Goal: Feedback & Contribution: Leave review/rating

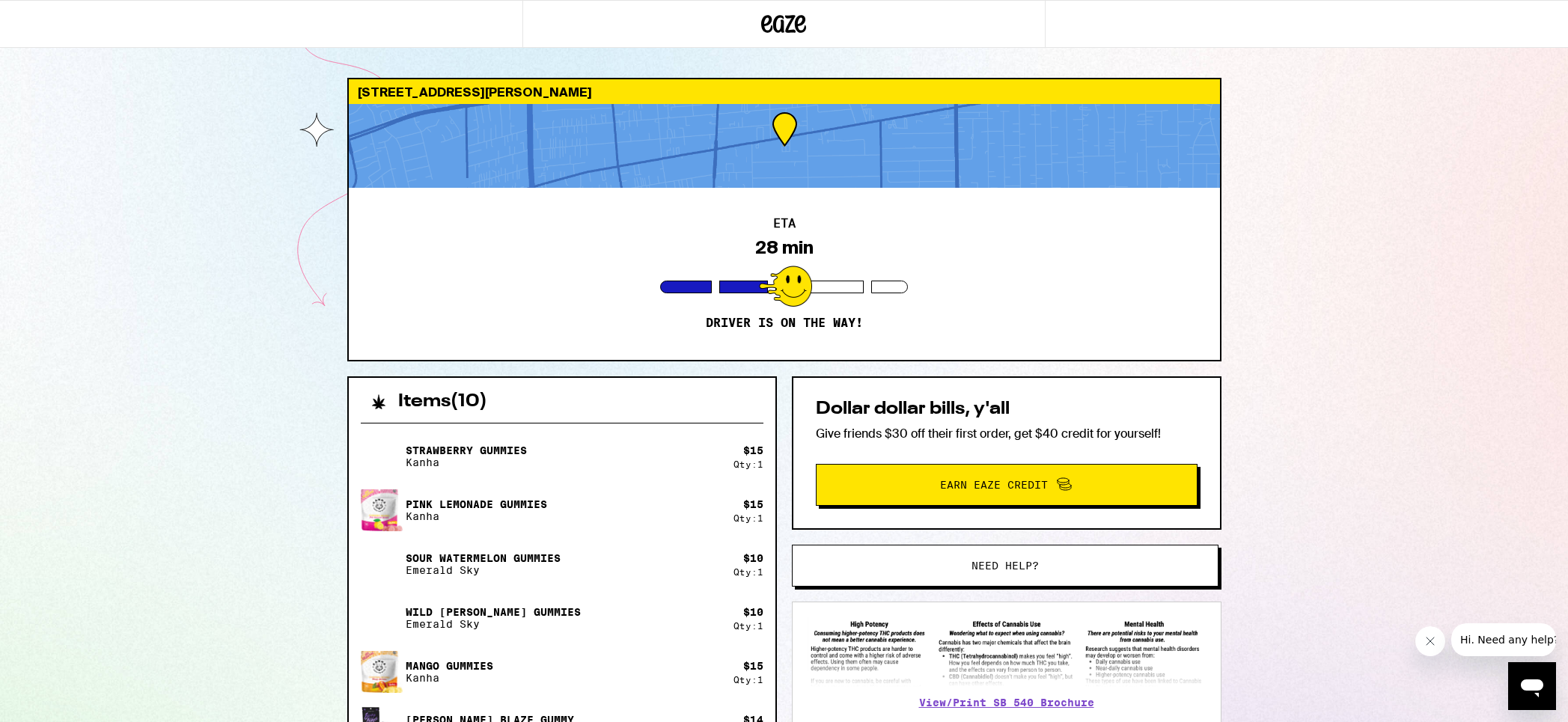
click at [1293, 243] on div "Secure your pets Please help our drivers deliver your order safely by securing …" at bounding box center [784, 361] width 1568 height 722
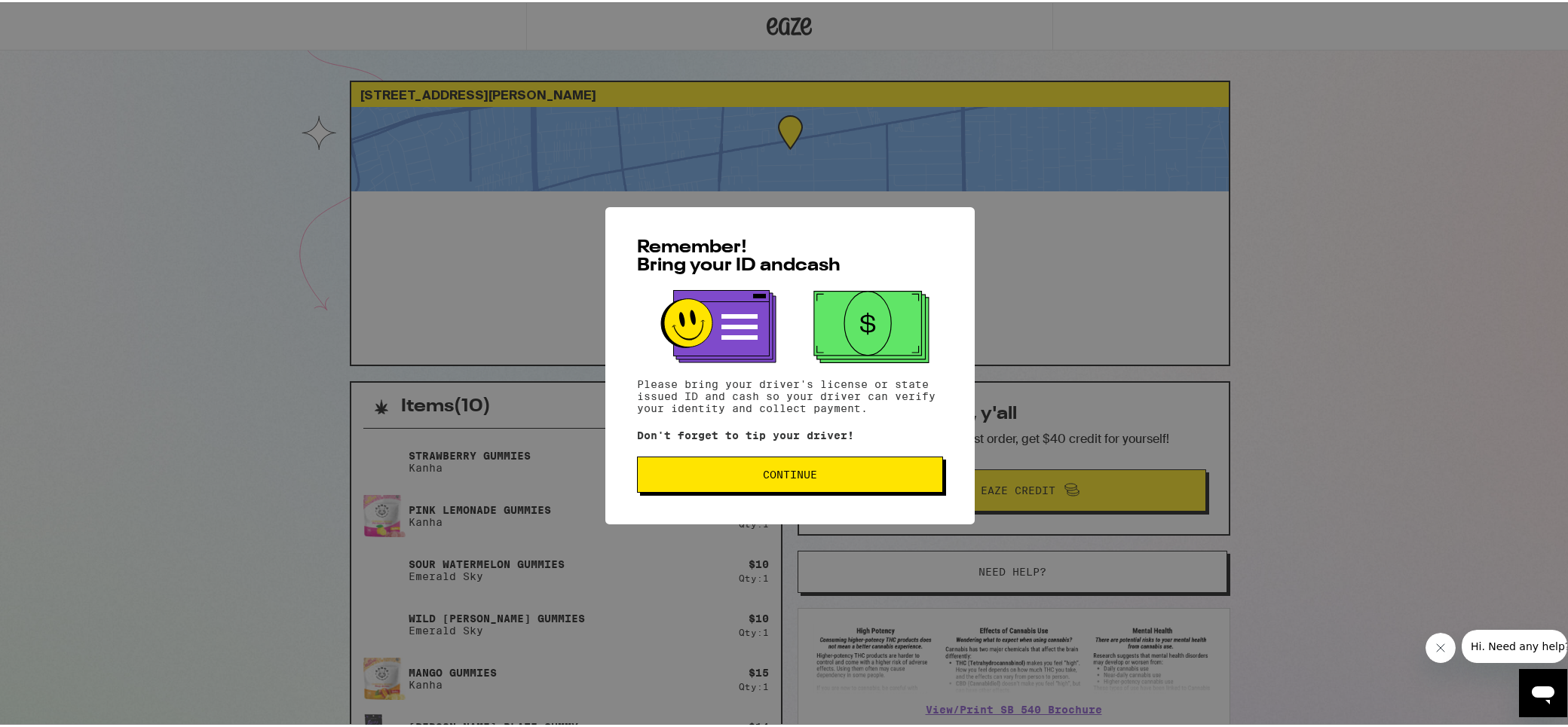
click at [841, 470] on span "Continue" at bounding box center [790, 472] width 281 height 10
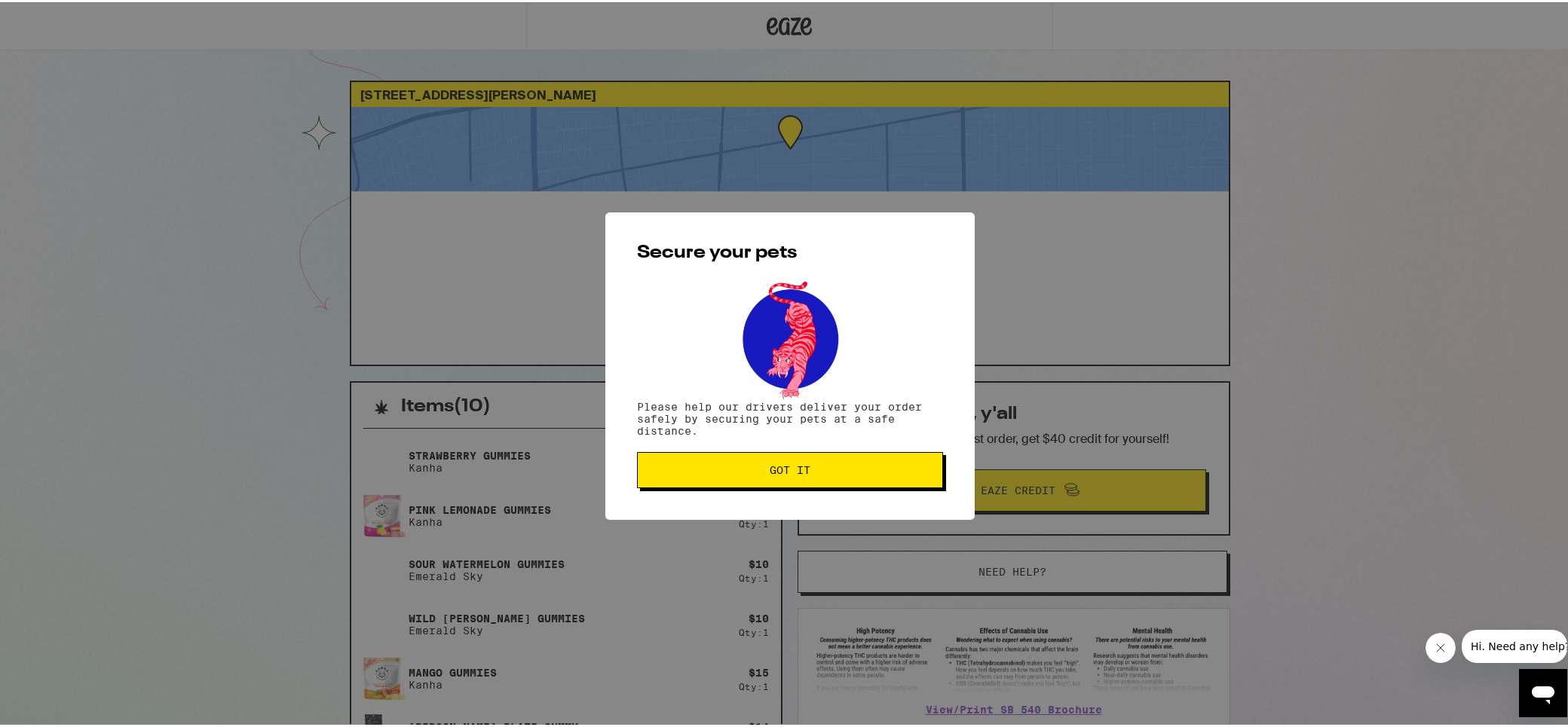
click at [800, 479] on button "Got it" at bounding box center [790, 468] width 306 height 36
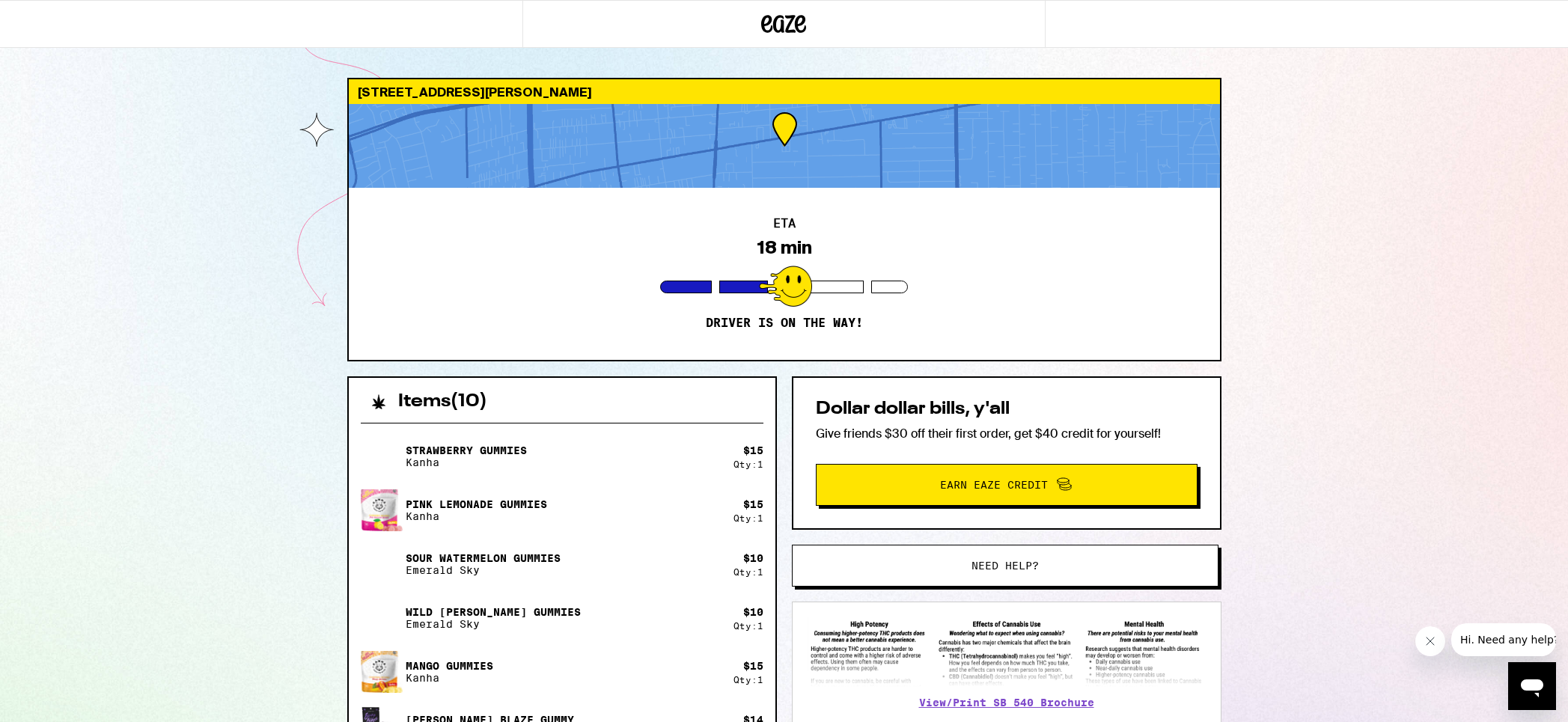
click at [1275, 251] on div "464 W Duarte Rd Arcadia 91007 ETA 18 min Driver is on the way! Items ( 10 ) Str…" at bounding box center [784, 567] width 1568 height 1136
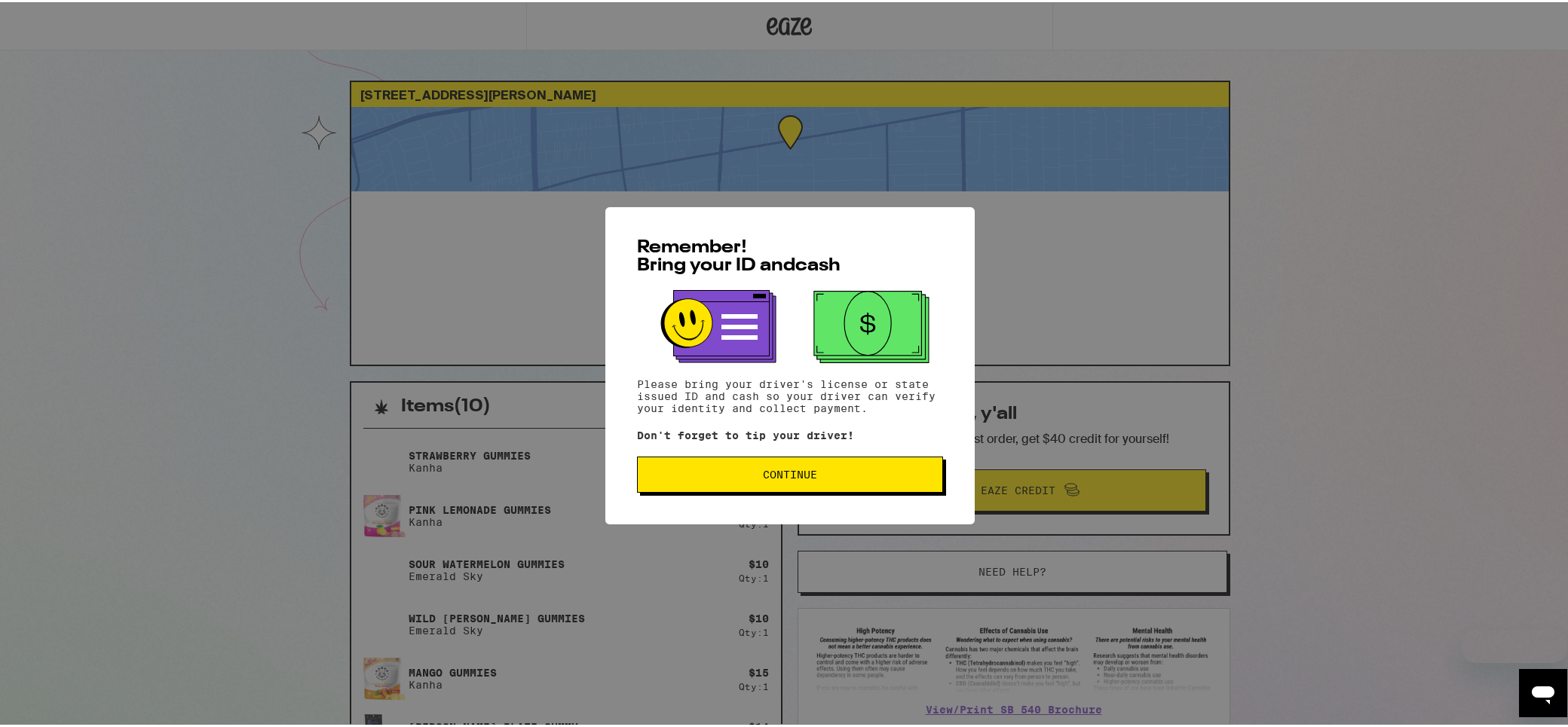
click at [726, 481] on button "Continue" at bounding box center [790, 473] width 306 height 36
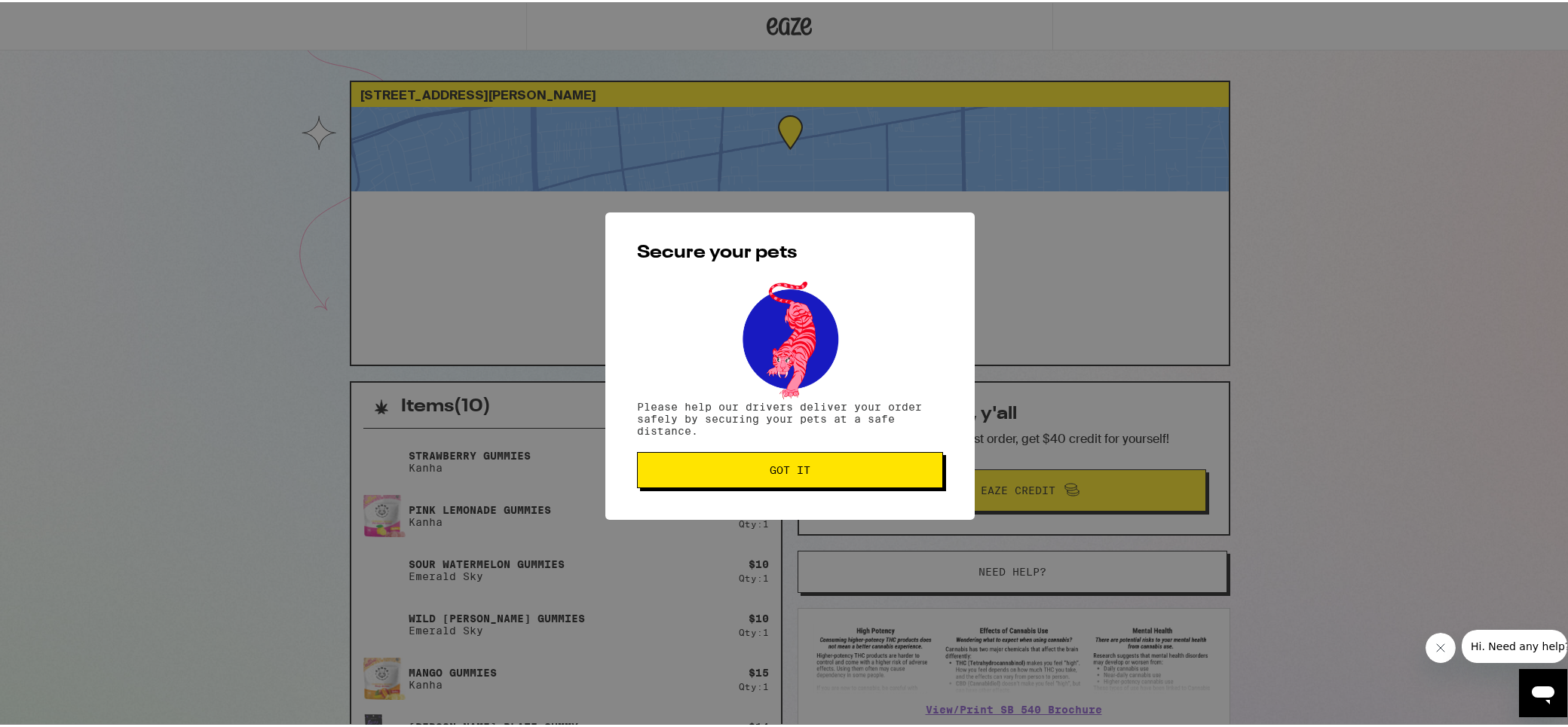
click at [728, 480] on button "Got it" at bounding box center [790, 468] width 306 height 36
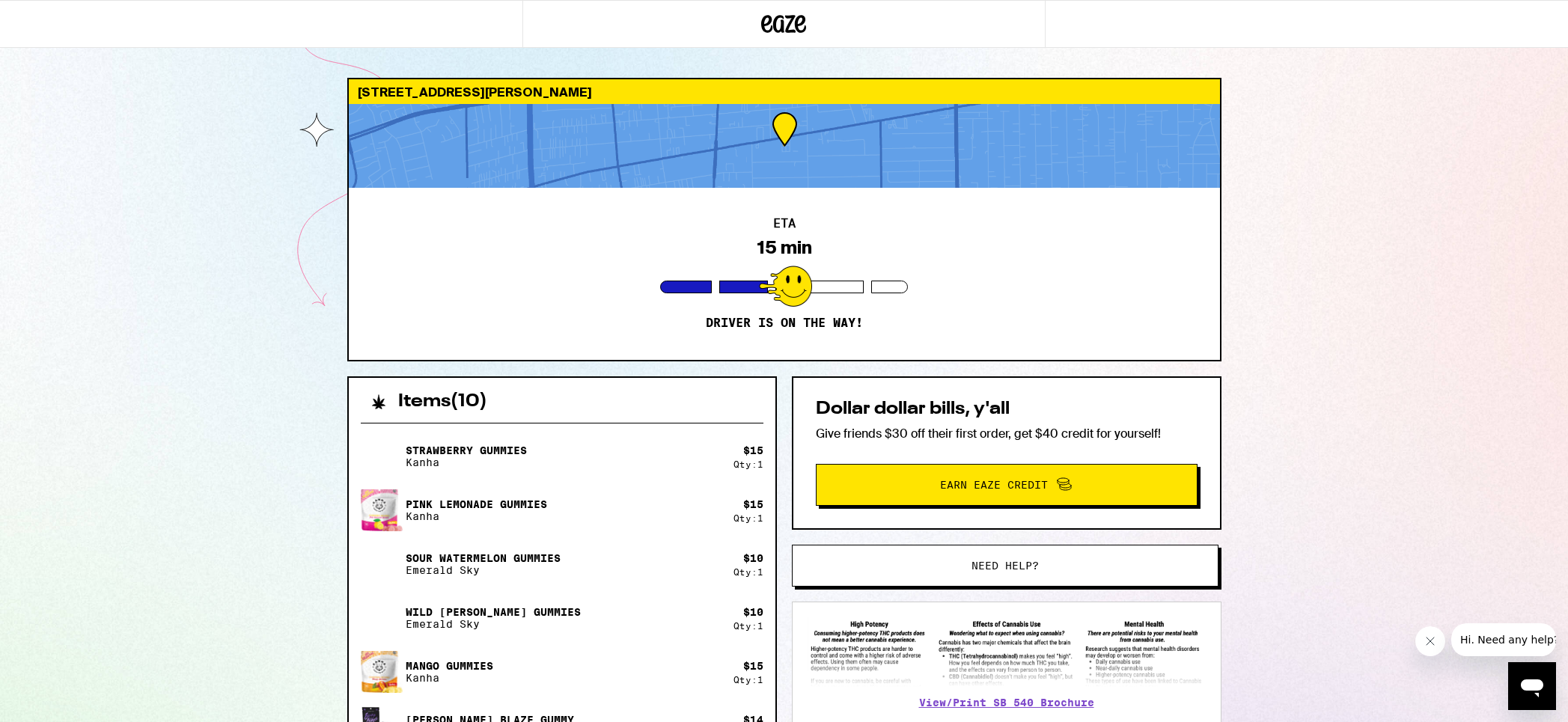
click at [1305, 351] on div "464 W Duarte Rd Arcadia 91007 ETA 15 min Driver is on the way! Items ( 10 ) Str…" at bounding box center [784, 567] width 1568 height 1136
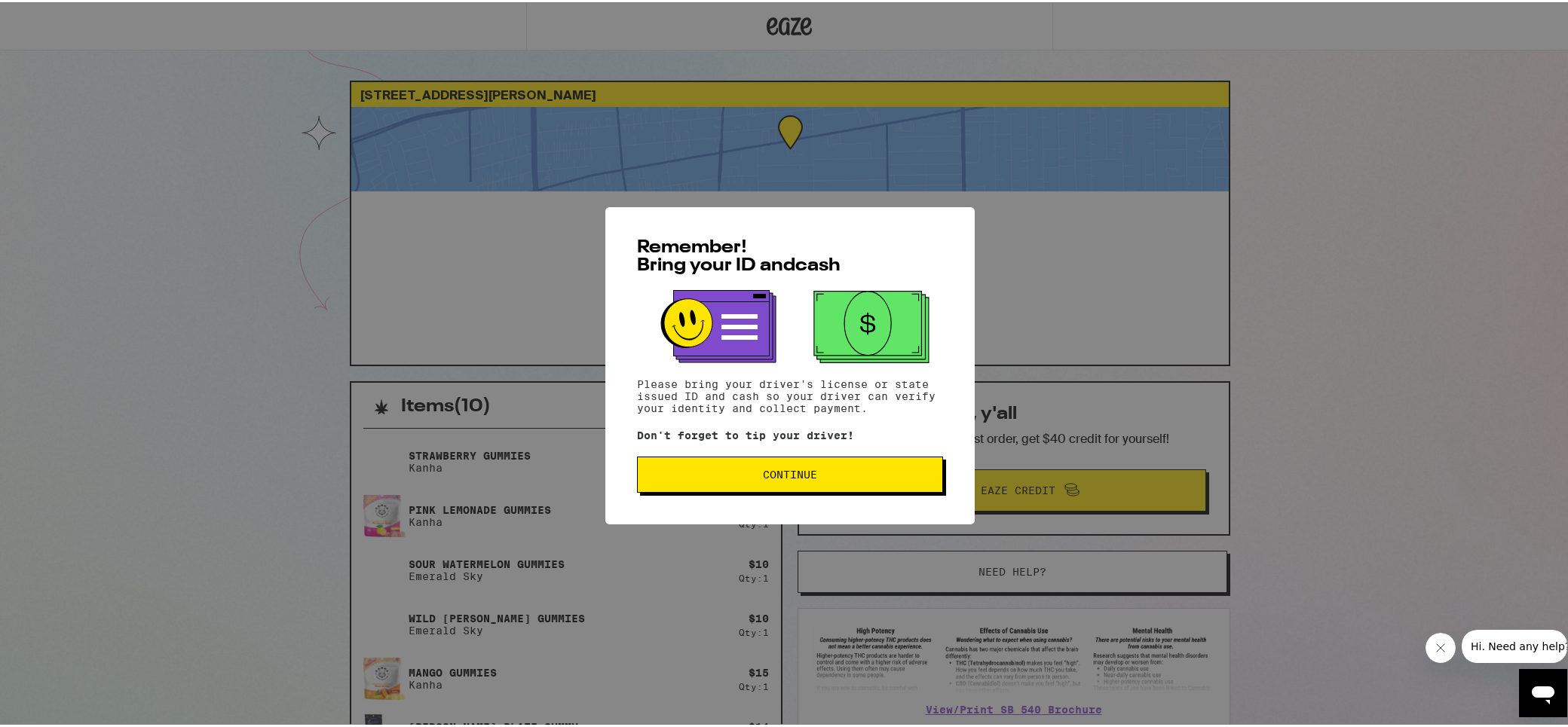
click at [903, 468] on button "Continue" at bounding box center [790, 473] width 306 height 36
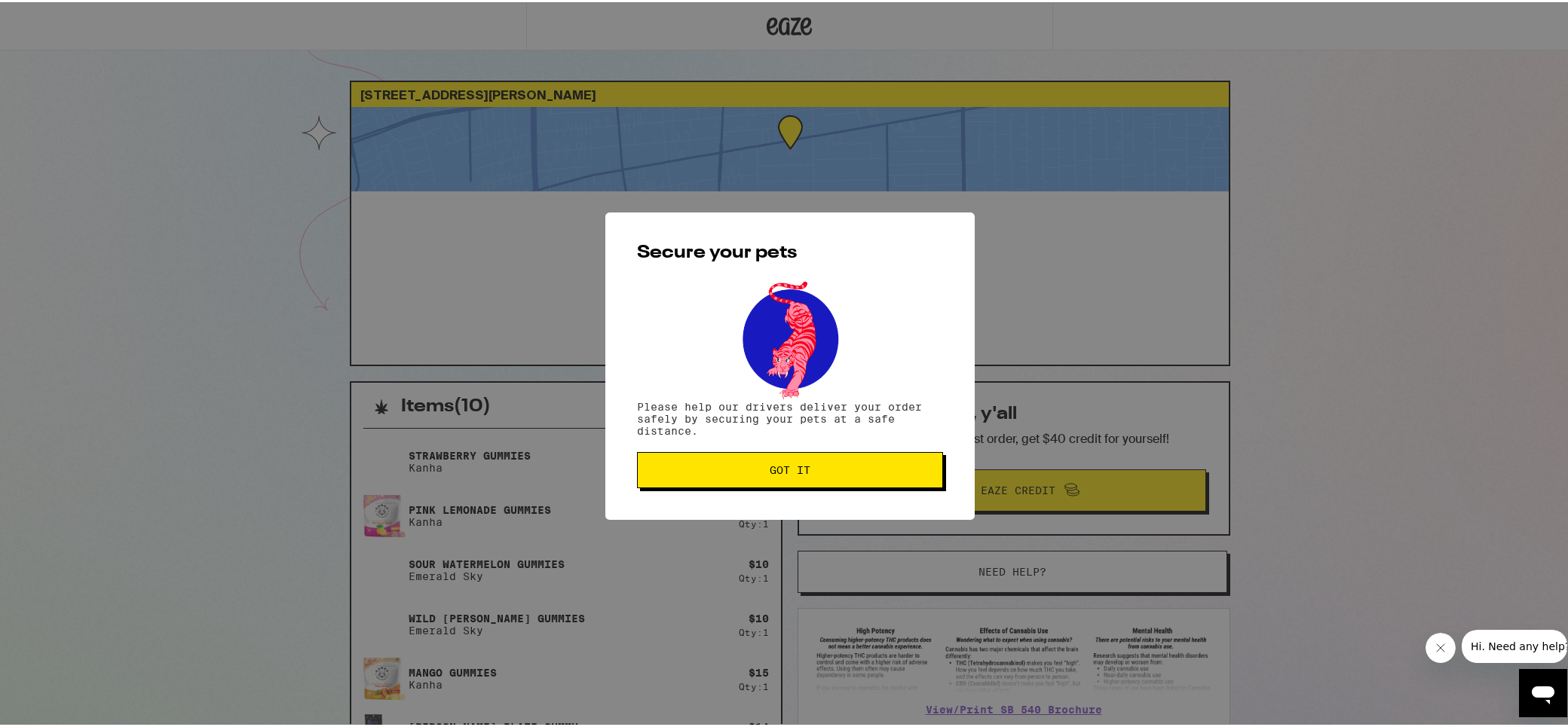
click at [870, 476] on button "Got it" at bounding box center [790, 468] width 306 height 36
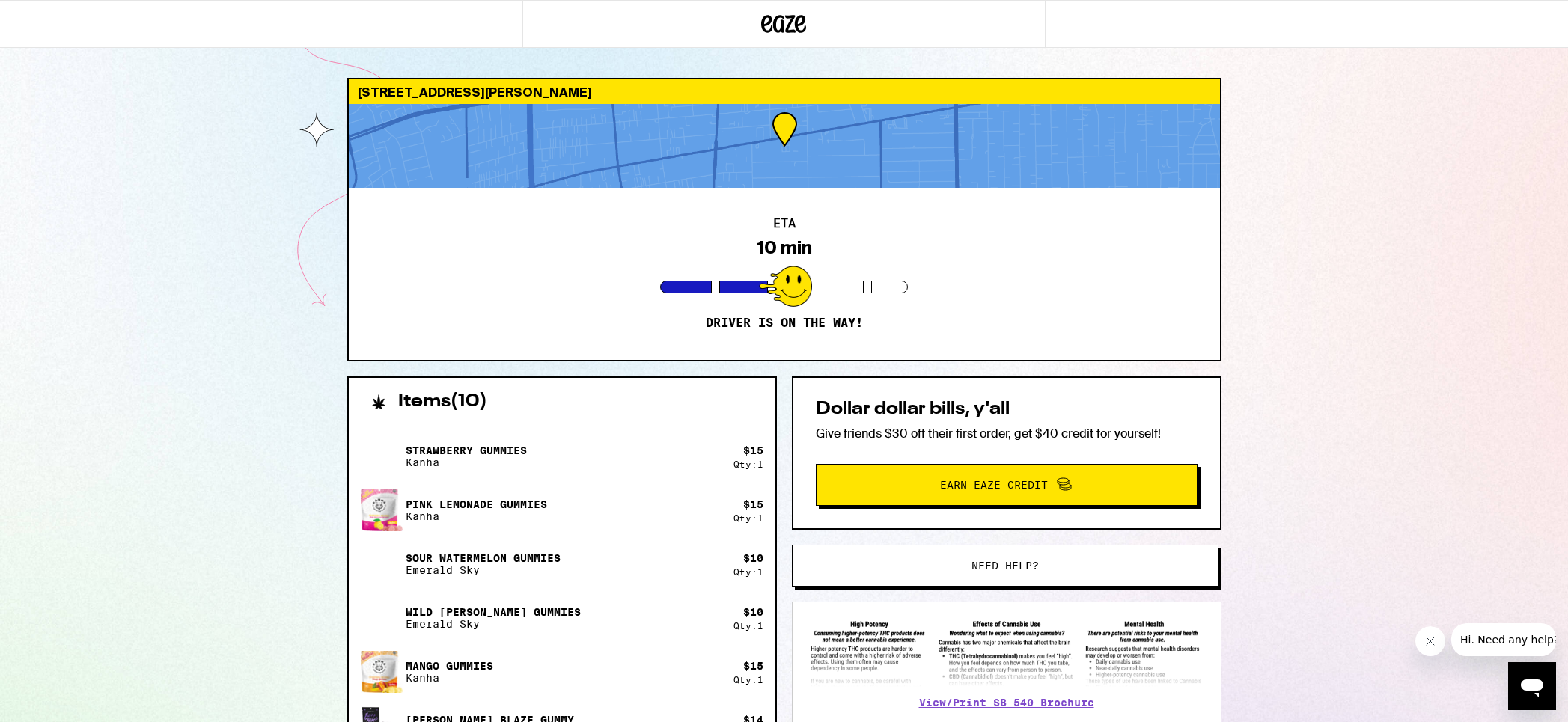
click at [121, 377] on div "464 W Duarte Rd Arcadia 91007 ETA 10 min Driver is on the way! Items ( 10 ) Str…" at bounding box center [784, 567] width 1568 height 1136
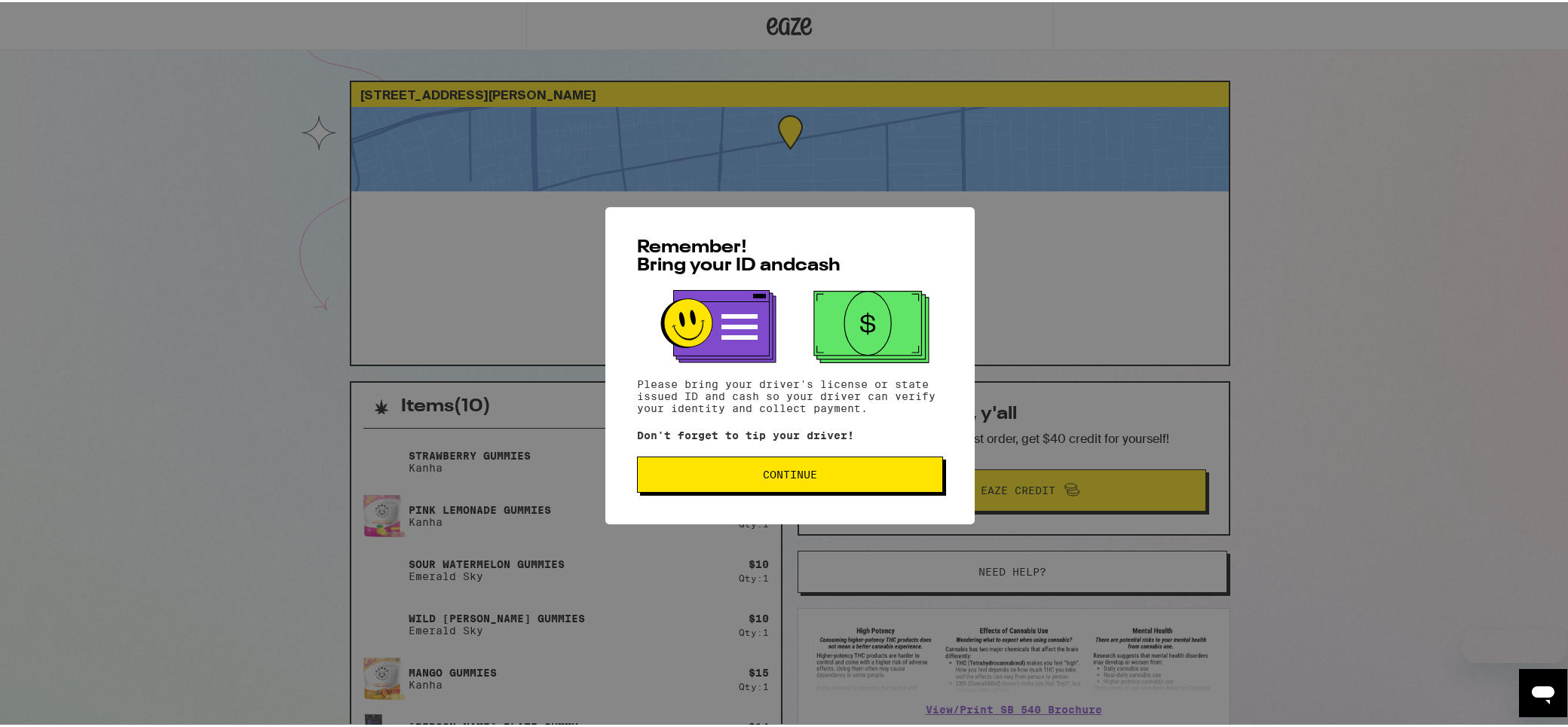
click at [889, 476] on span "Continue" at bounding box center [790, 472] width 281 height 10
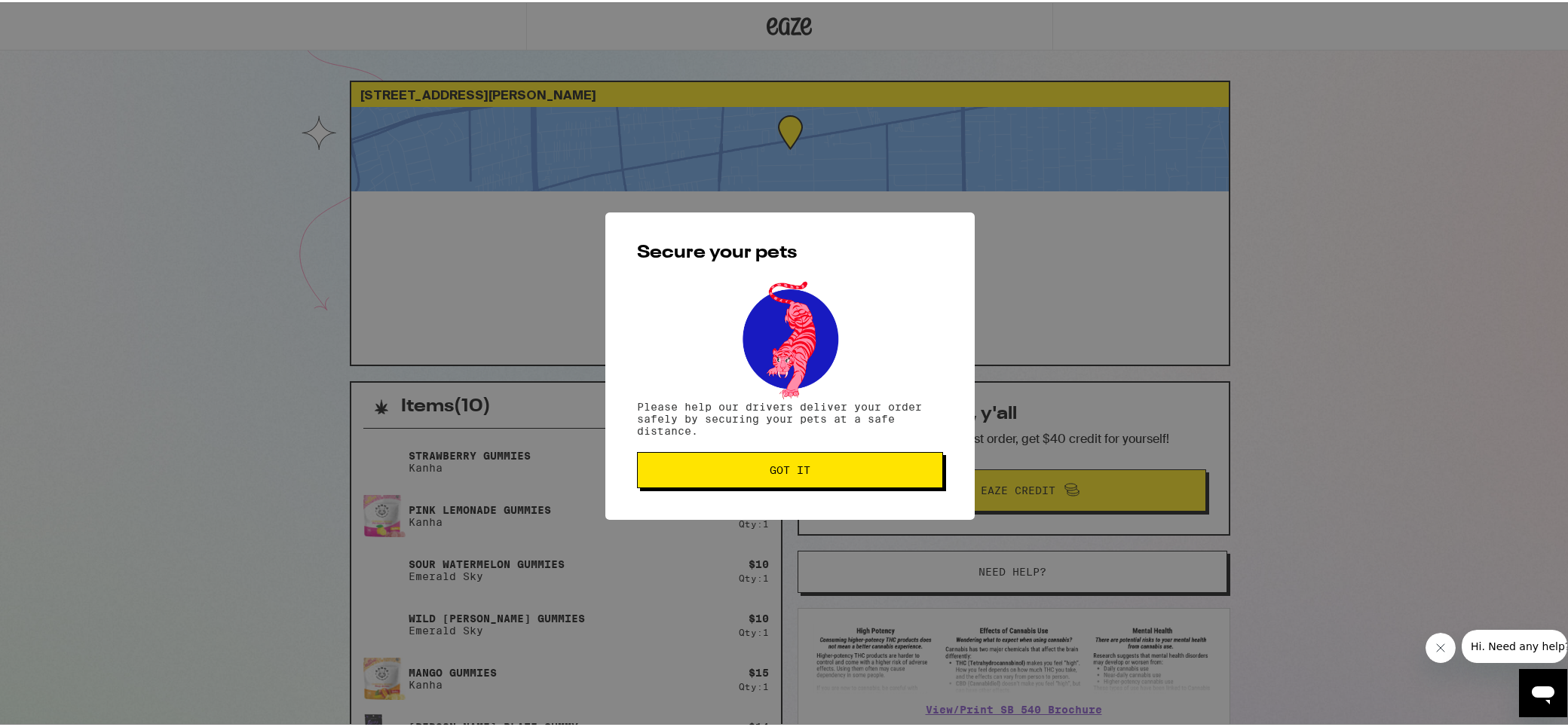
click at [884, 472] on span "Got it" at bounding box center [790, 468] width 281 height 10
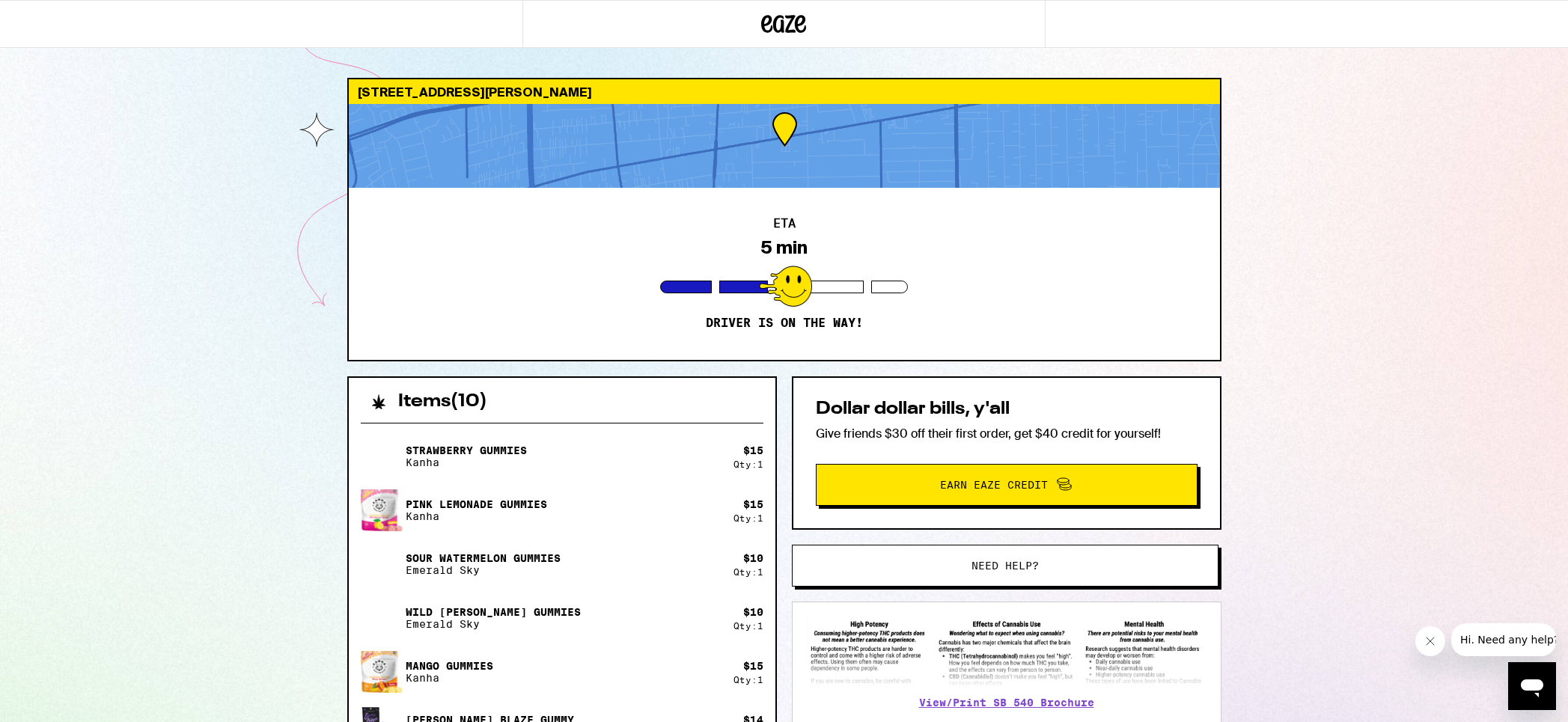
click at [1334, 256] on div "464 W Duarte Rd Arcadia 91007 ETA 5 min Driver is on the way! Items ( 10 ) Stra…" at bounding box center [784, 567] width 1568 height 1136
click at [229, 398] on div "464 W Duarte Rd Arcadia 91007 ETA 5 min Driver is on the way! Items ( 10 ) Stra…" at bounding box center [784, 567] width 1568 height 1136
drag, startPoint x: 731, startPoint y: 311, endPoint x: 624, endPoint y: 288, distance: 109.4
click at [678, 277] on div "ETA 5 min Driver is on the way!" at bounding box center [784, 273] width 871 height 172
click at [578, 283] on div "ETA 5 min Driver is on the way!" at bounding box center [784, 273] width 871 height 172
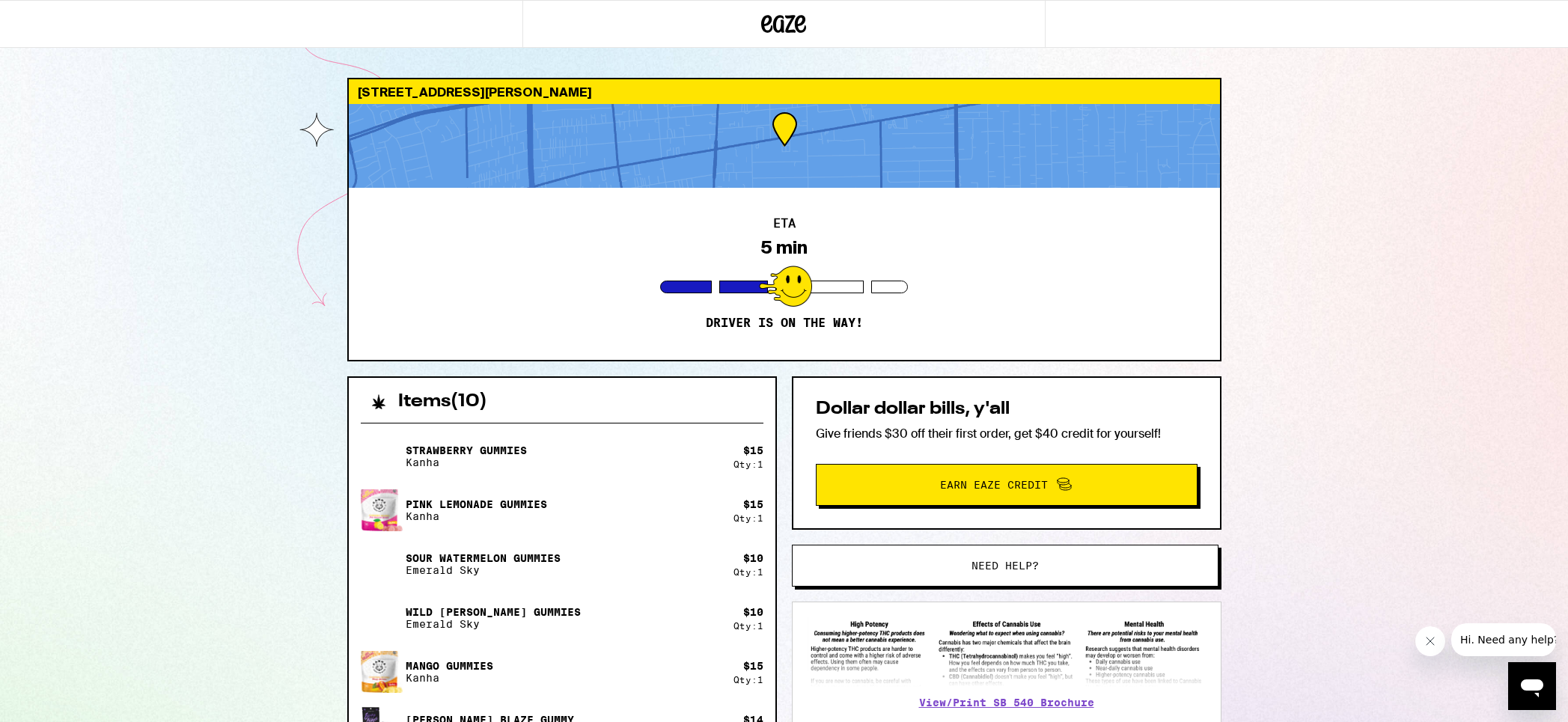
drag, startPoint x: 216, startPoint y: 350, endPoint x: 368, endPoint y: 482, distance: 201.3
click at [245, 339] on div "464 W Duarte Rd Arcadia 91007 ETA 5 min Driver is on the way! Items ( 10 ) Stra…" at bounding box center [784, 567] width 1568 height 1136
click at [1317, 323] on div "464 W Duarte Rd Arcadia 91007 ETA 5 min Driver is on the way! Items ( 10 ) Stra…" at bounding box center [784, 567] width 1568 height 1136
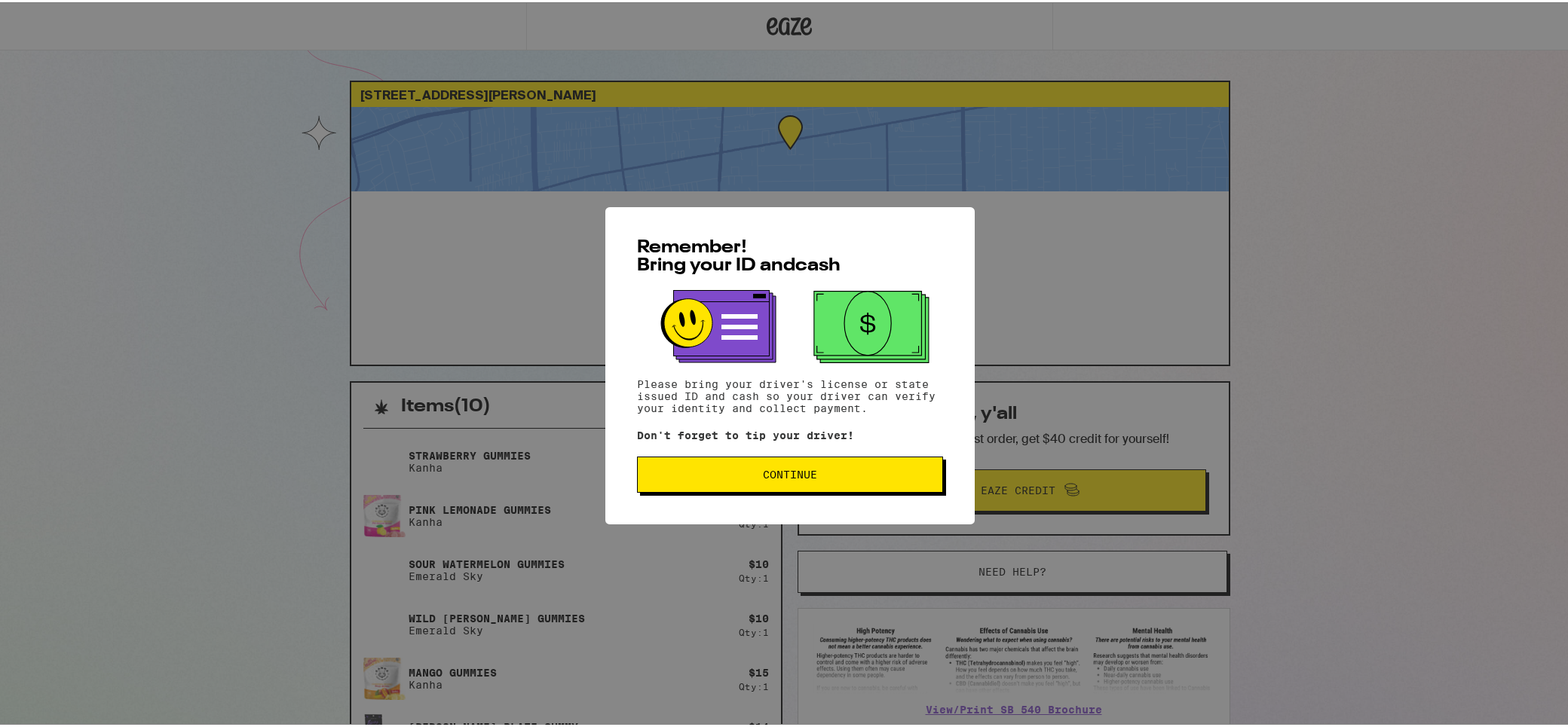
drag, startPoint x: 786, startPoint y: 484, endPoint x: 816, endPoint y: 507, distance: 37.8
click at [786, 484] on button "Continue" at bounding box center [790, 473] width 306 height 36
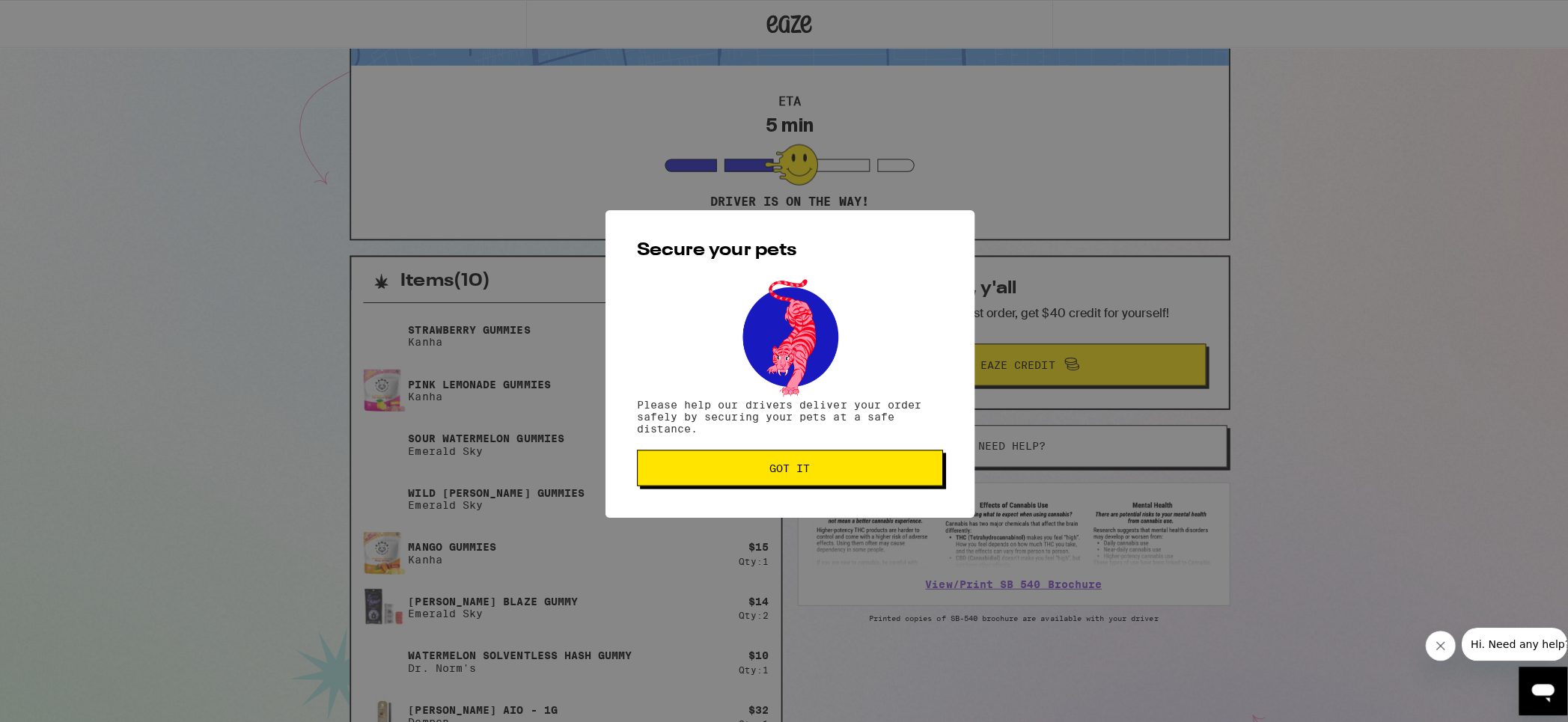
scroll to position [374, 0]
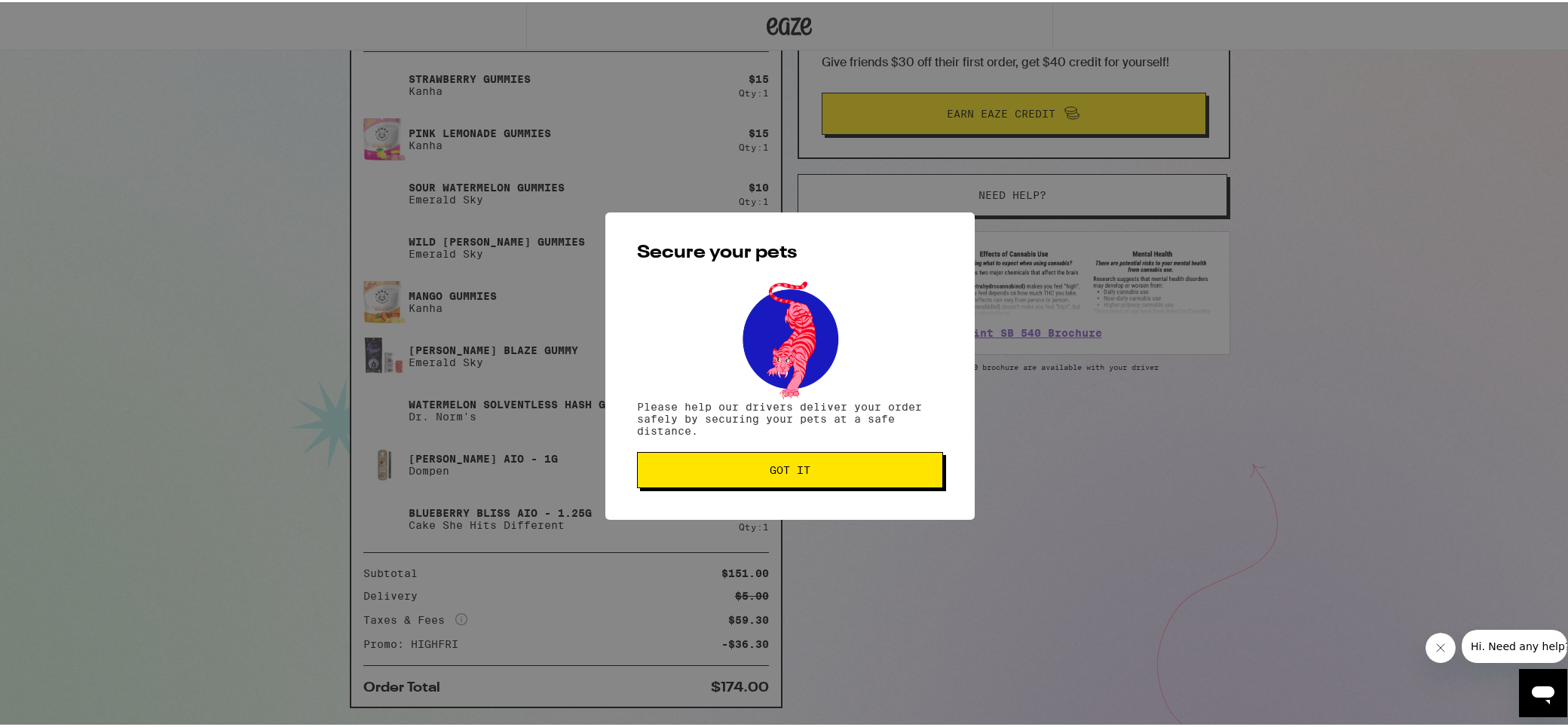
click at [792, 477] on button "Got it" at bounding box center [790, 468] width 306 height 36
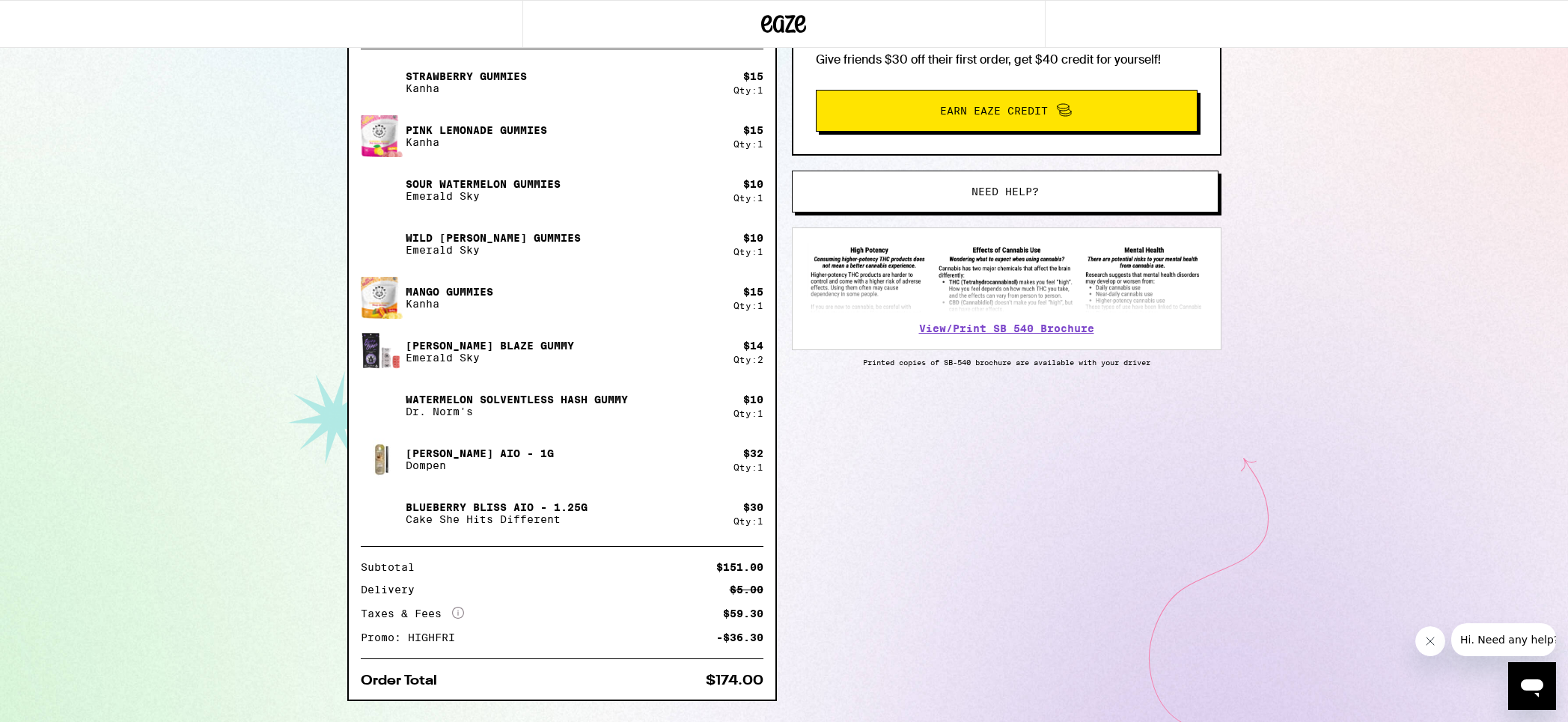
scroll to position [0, 0]
click at [318, 177] on div "464 W Duarte Rd Arcadia 91007 ETA 5 min Driver is on the way! Items ( 10 ) Stra…" at bounding box center [784, 193] width 1568 height 1136
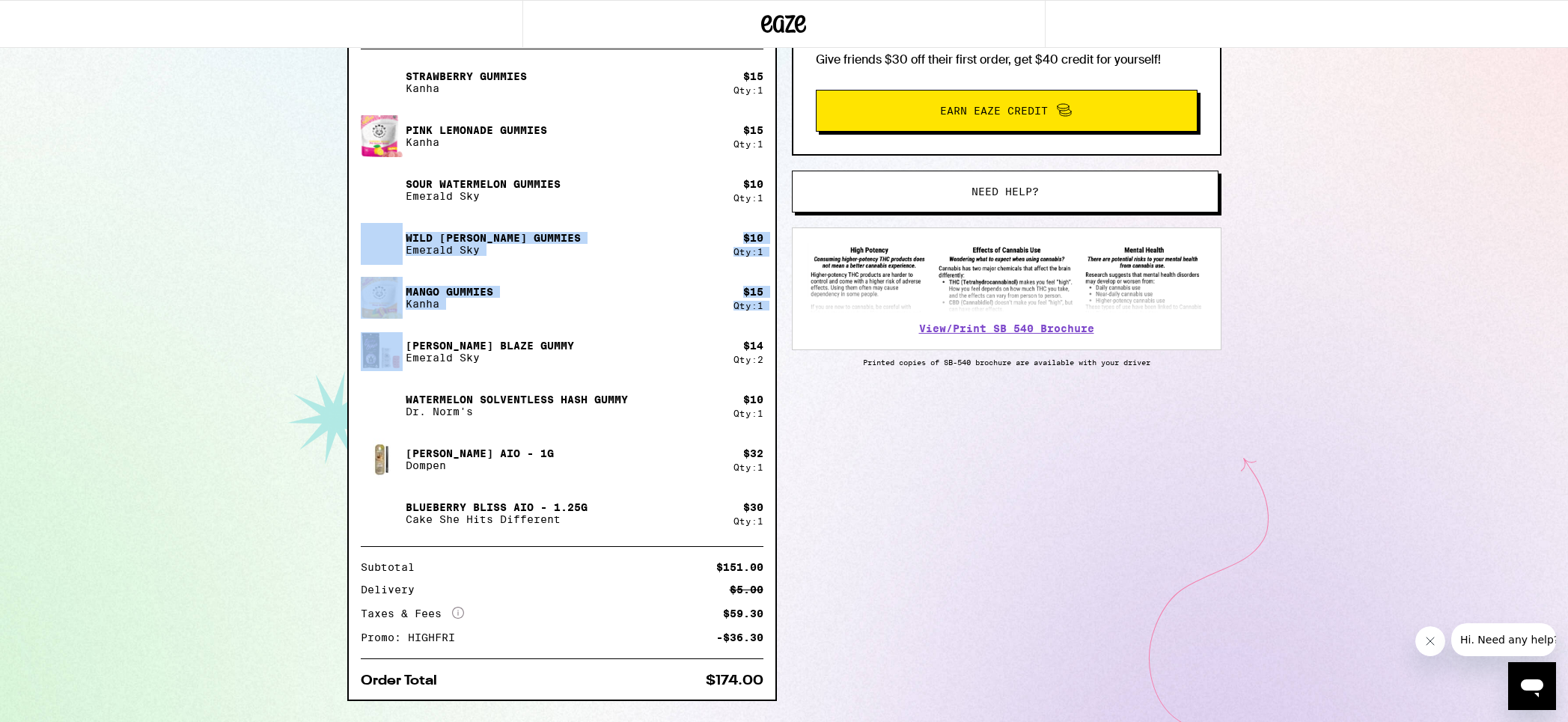
drag, startPoint x: 316, startPoint y: 213, endPoint x: 295, endPoint y: 306, distance: 95.3
click at [301, 329] on div "464 W Duarte Rd Arcadia 91007 ETA 5 min Driver is on the way! Items ( 10 ) Stra…" at bounding box center [784, 193] width 1568 height 1136
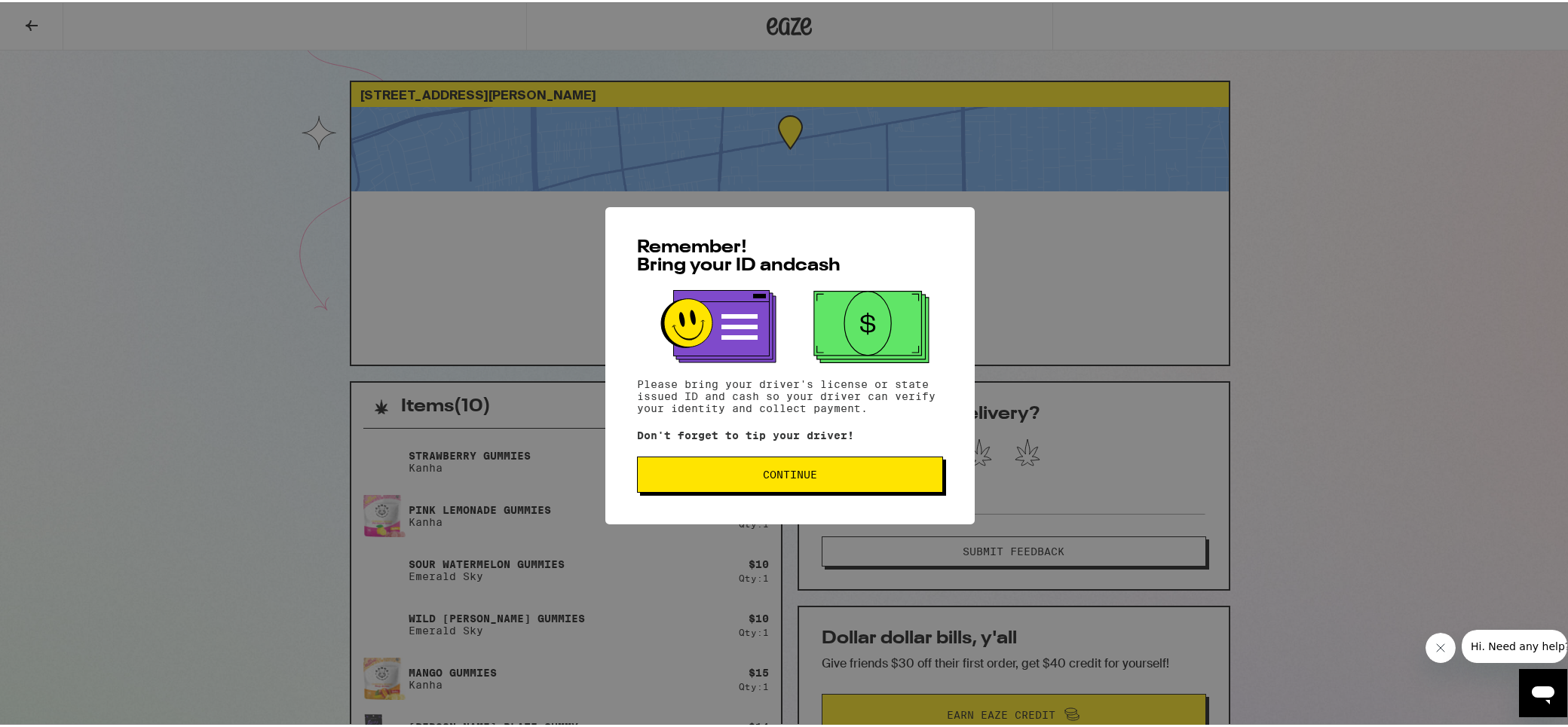
click at [878, 461] on button "Continue" at bounding box center [790, 473] width 306 height 36
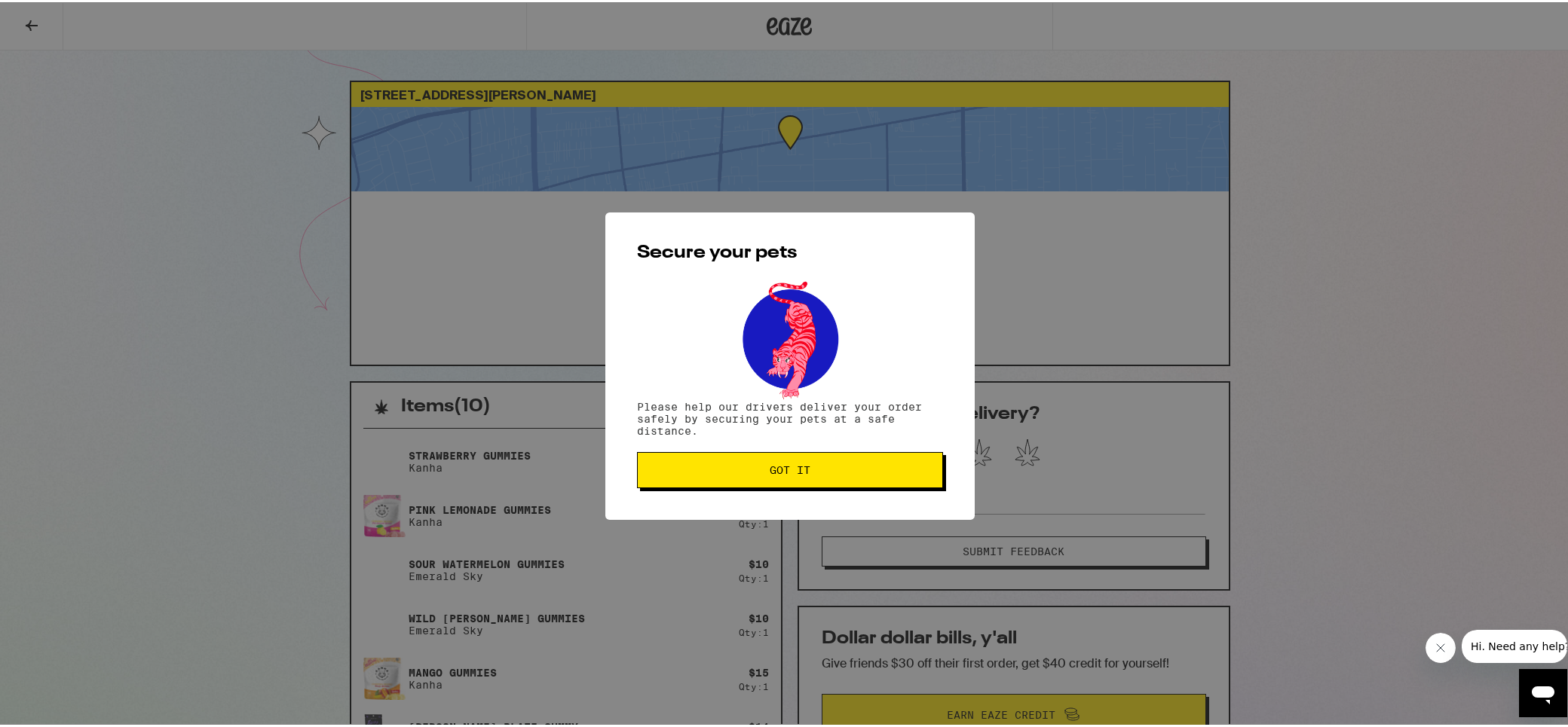
click at [899, 478] on button "Got it" at bounding box center [790, 468] width 306 height 36
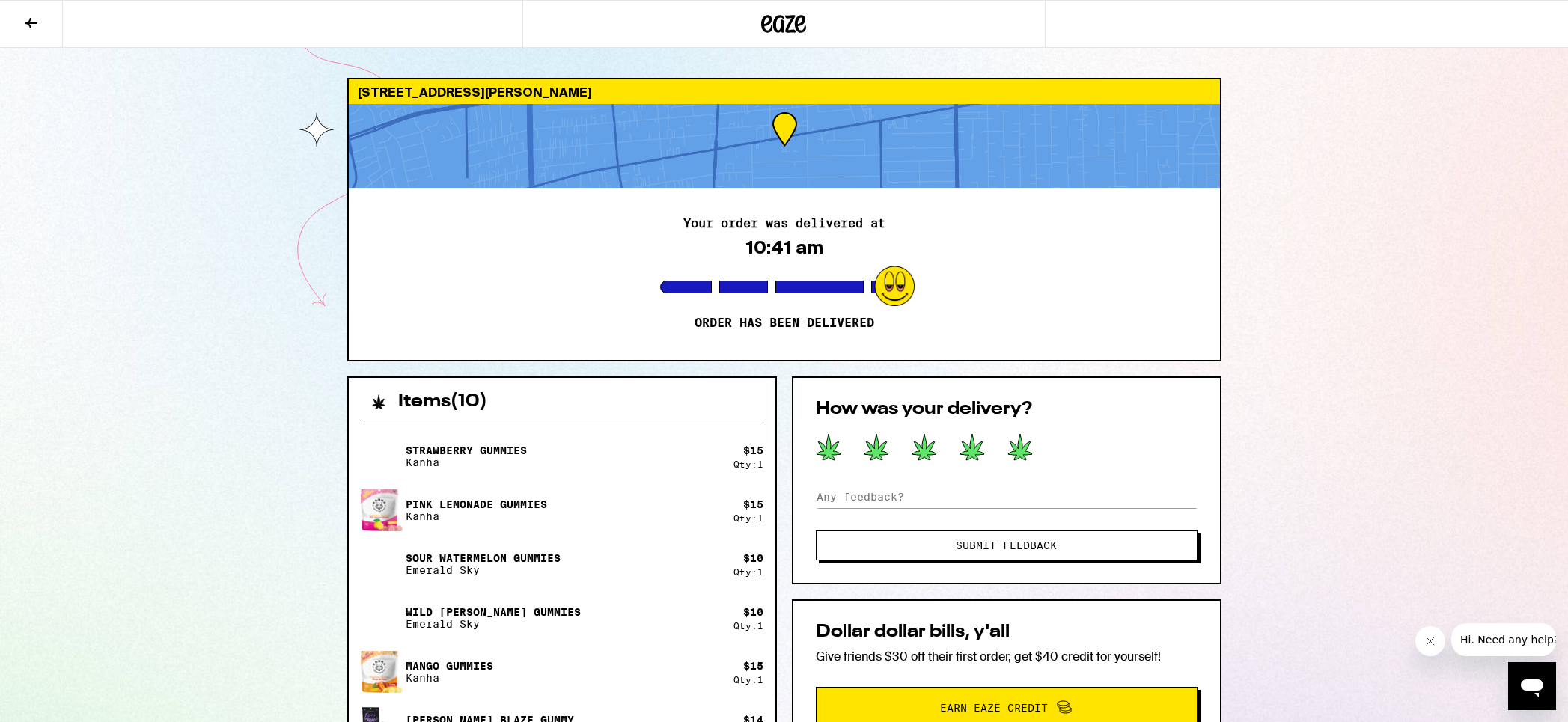
drag, startPoint x: 1025, startPoint y: 455, endPoint x: 1056, endPoint y: 460, distance: 31.4
click at [1025, 454] on icon at bounding box center [1020, 447] width 24 height 26
click at [1096, 539] on button "Submit Feedback" at bounding box center [1006, 545] width 381 height 30
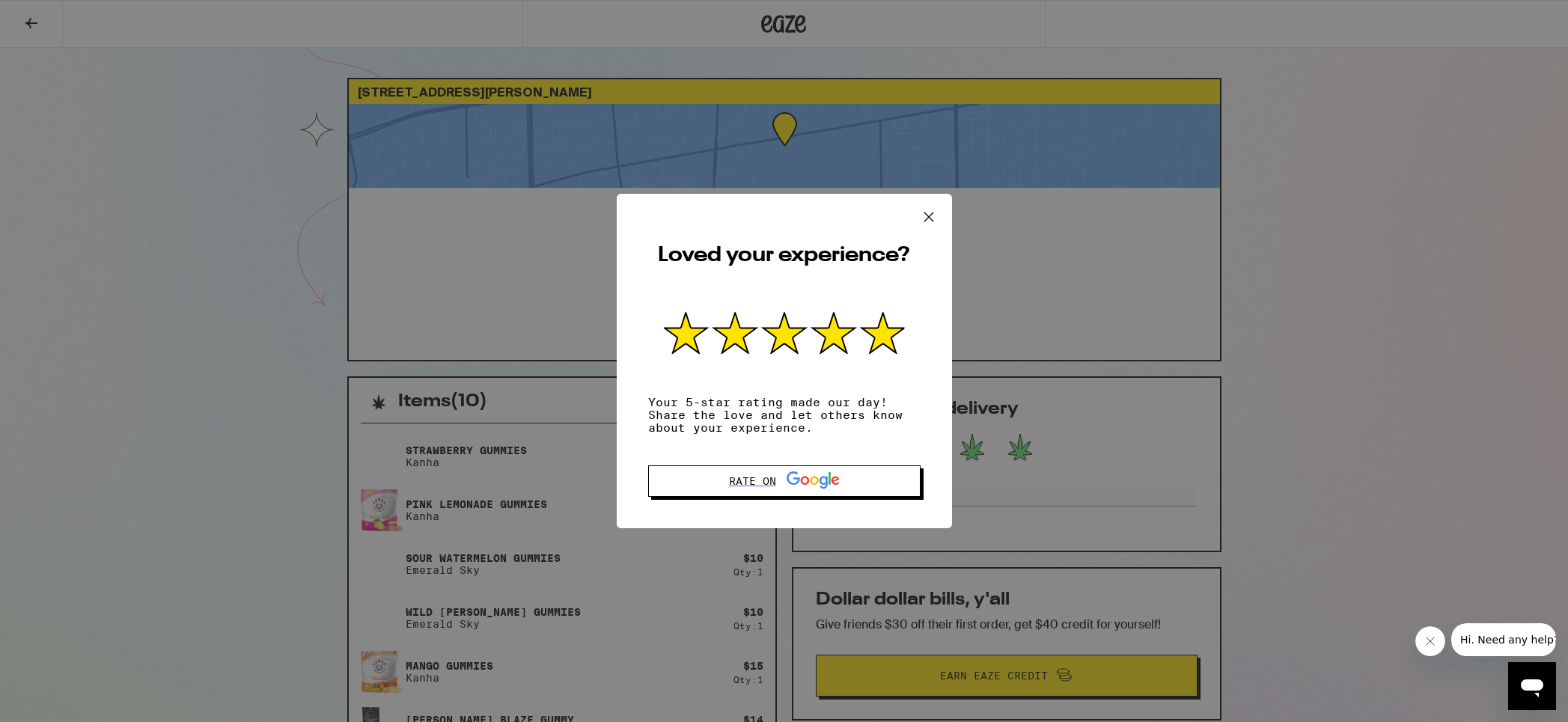
click at [924, 215] on icon at bounding box center [928, 217] width 23 height 23
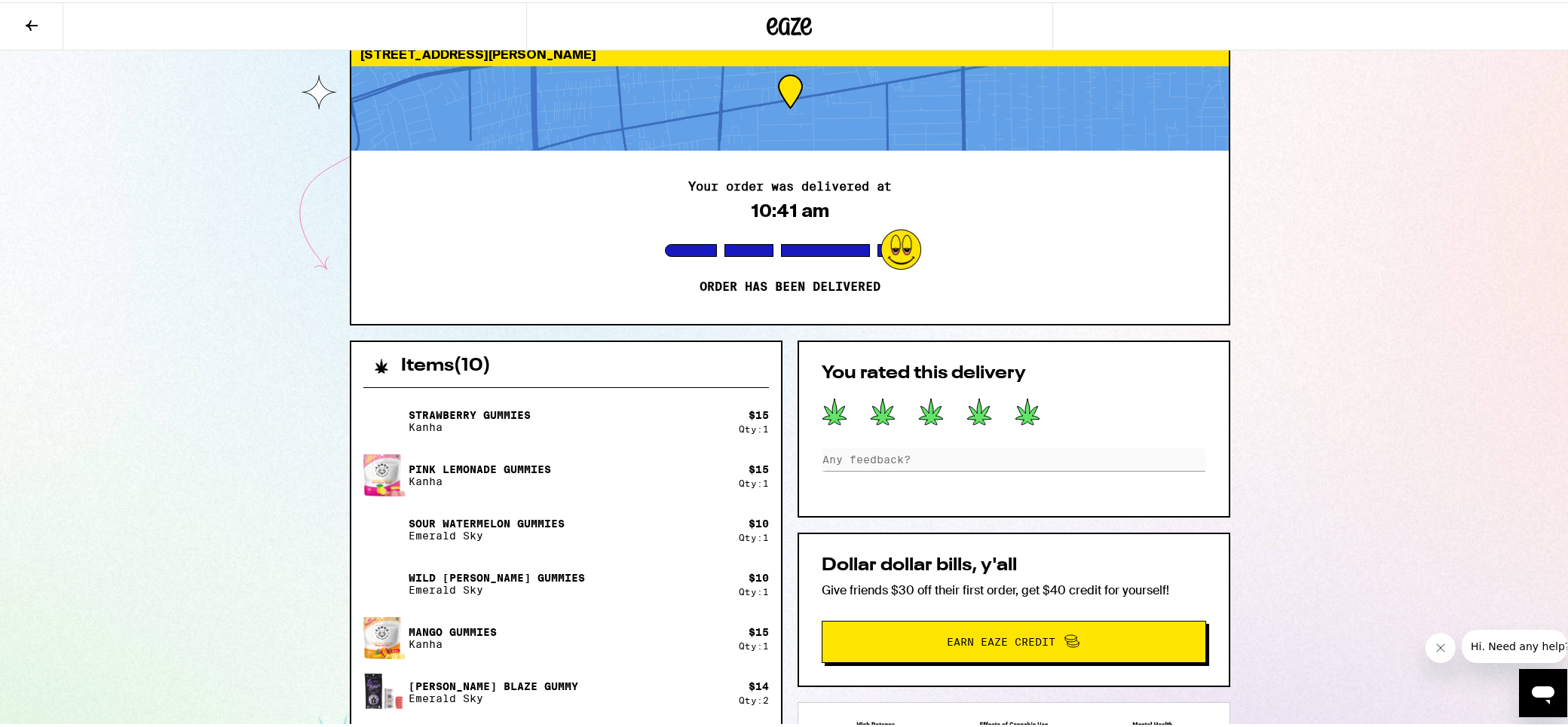
scroll to position [151, 0]
